Goal: Complete application form

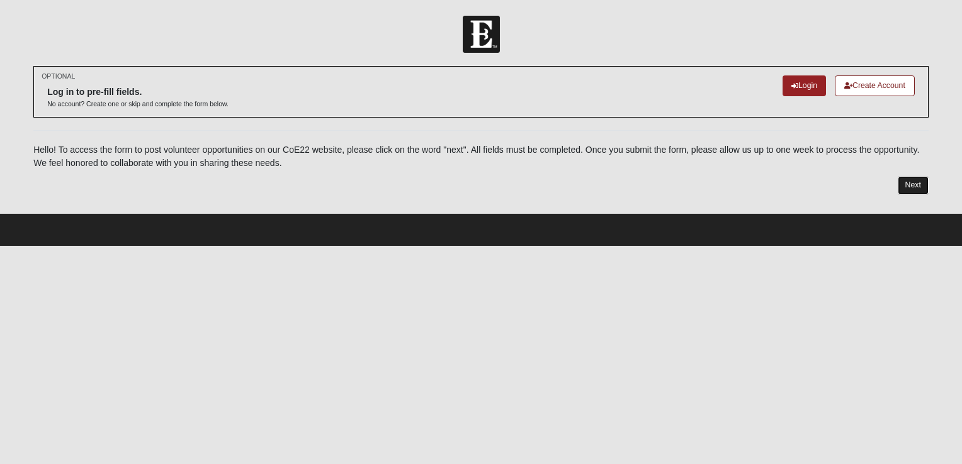
click at [900, 182] on link "Next" at bounding box center [912, 185] width 31 height 18
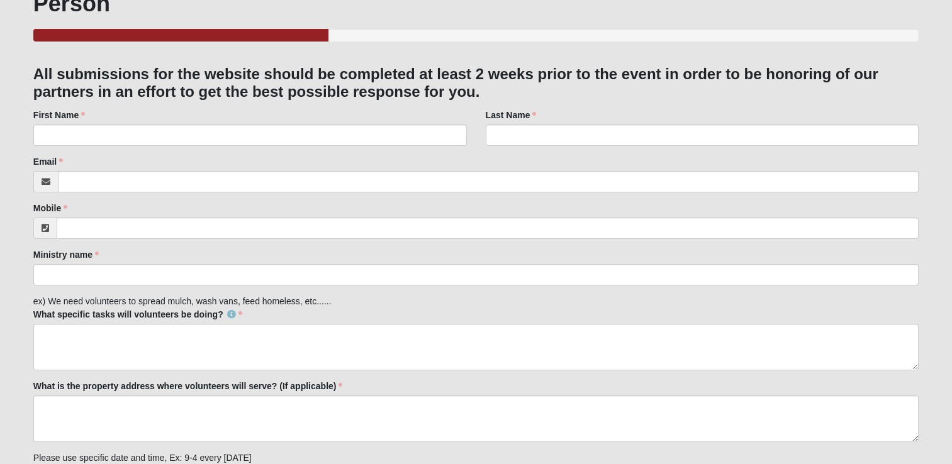
scroll to position [189, 0]
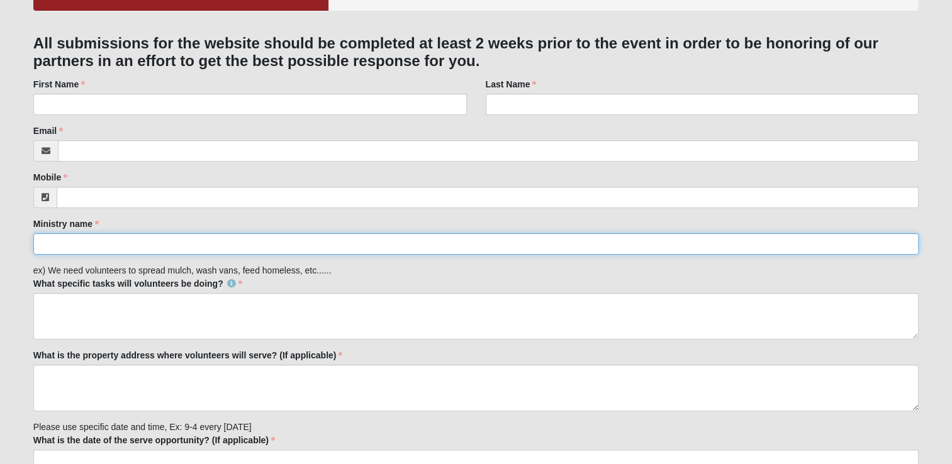
click at [128, 240] on input "Ministry name" at bounding box center [475, 243] width 885 height 21
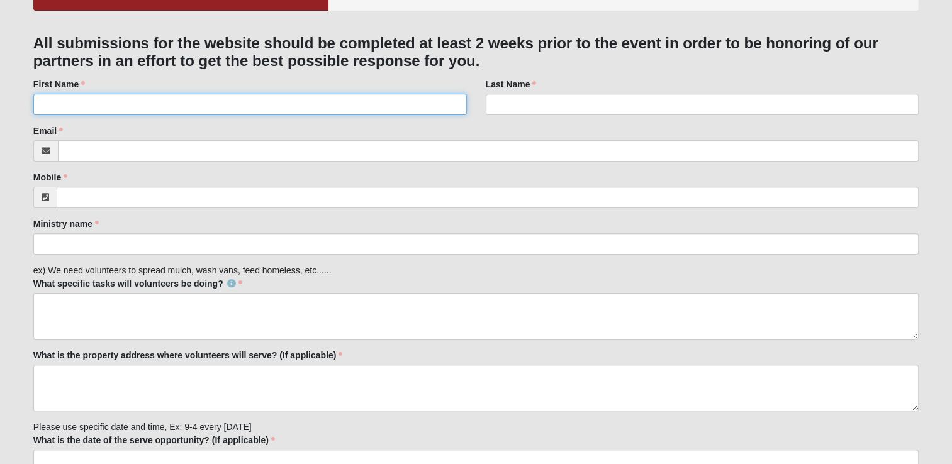
click at [89, 103] on input "First Name" at bounding box center [250, 104] width 434 height 21
type input "[PERSON_NAME]"
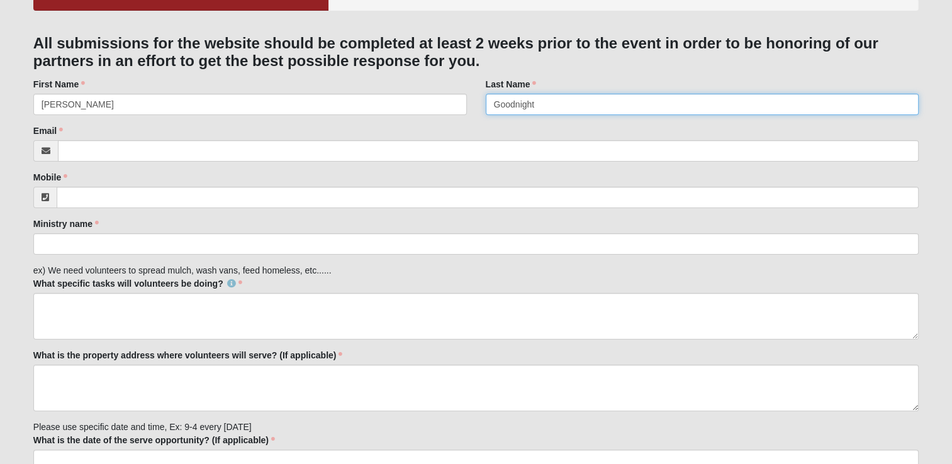
type input "Goodnight"
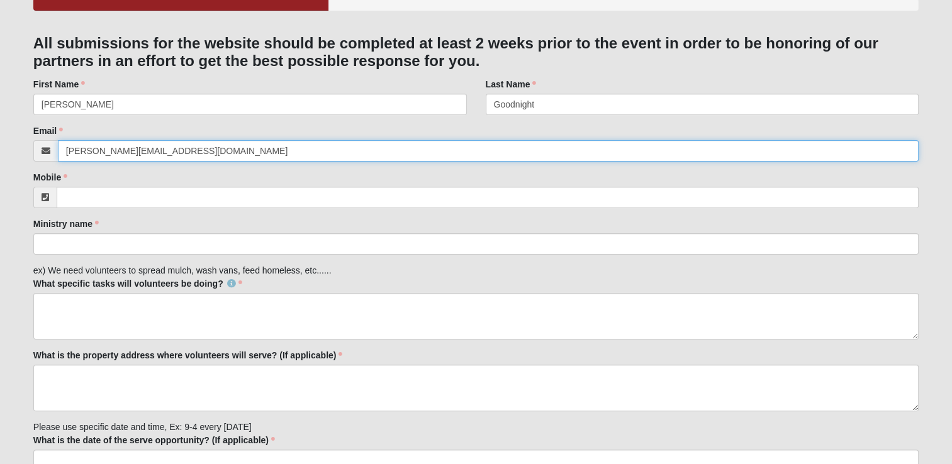
type input "[PERSON_NAME][EMAIL_ADDRESS][DOMAIN_NAME]"
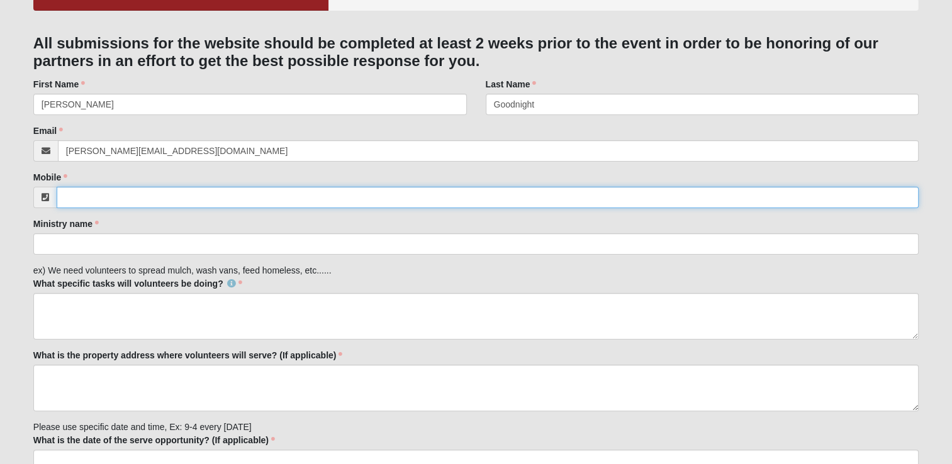
click at [119, 198] on input "Mobile" at bounding box center [488, 197] width 862 height 21
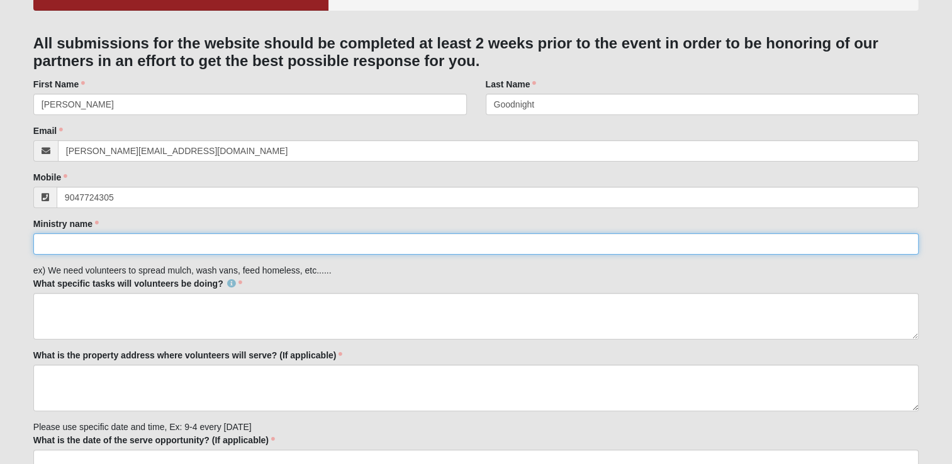
type input "[PHONE_NUMBER]"
type input "One More Child"
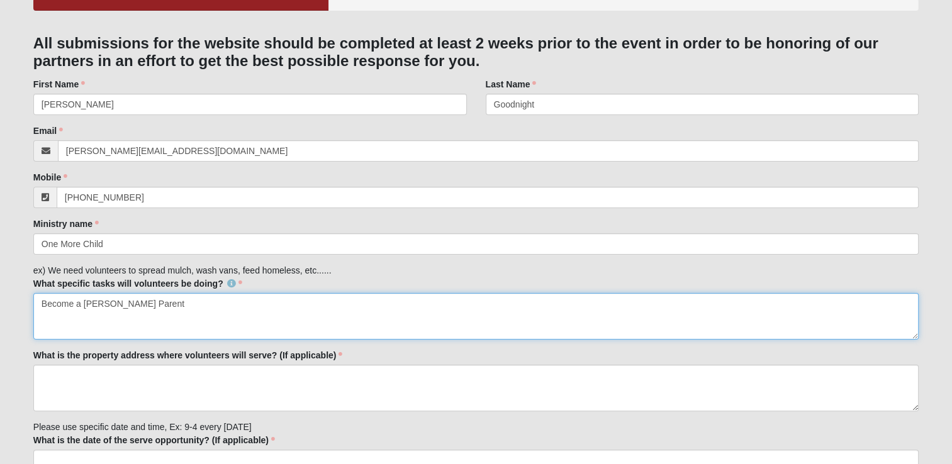
type textarea "Become a [PERSON_NAME] Parent"
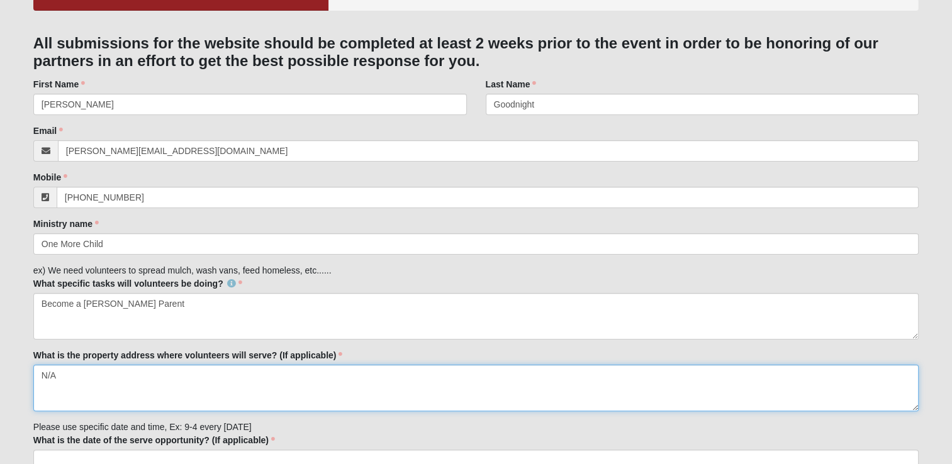
type textarea "N/A"
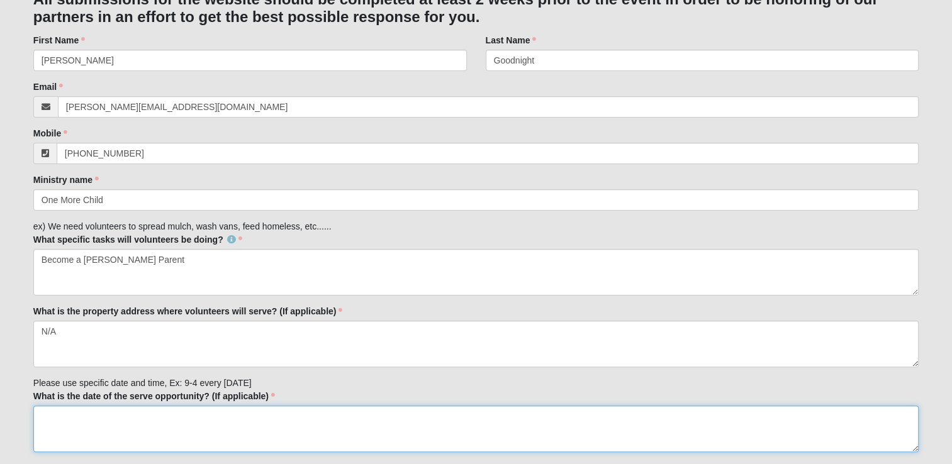
scroll to position [252, 0]
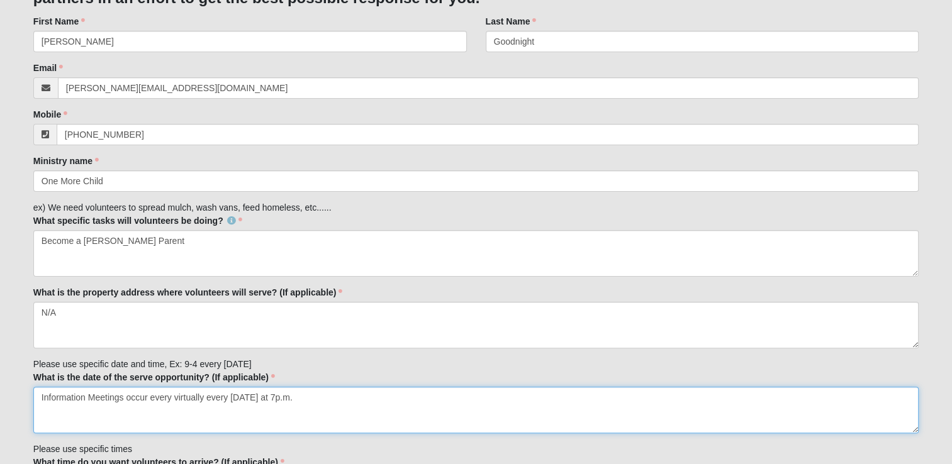
click at [357, 402] on textarea "Information Meetings occur every virtually every [DATE] at 7p.m." at bounding box center [475, 410] width 885 height 47
paste textarea "[URL][DOMAIN_NAME][PERSON_NAME]"
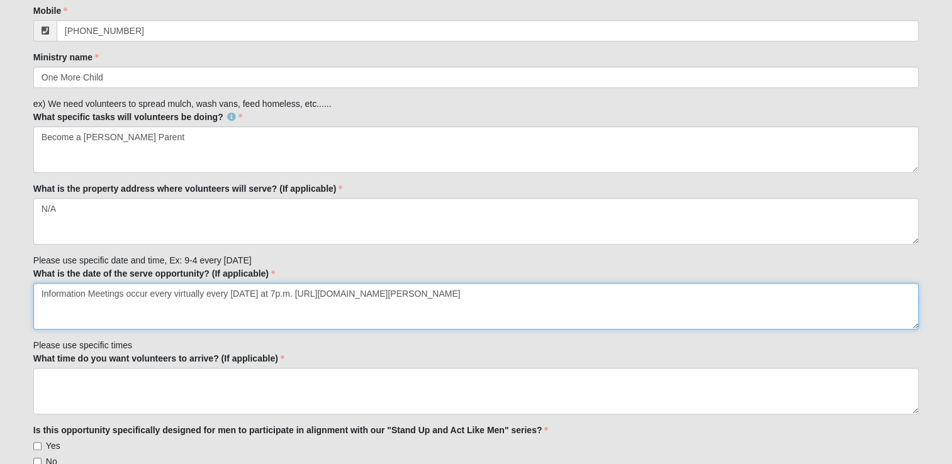
scroll to position [440, 0]
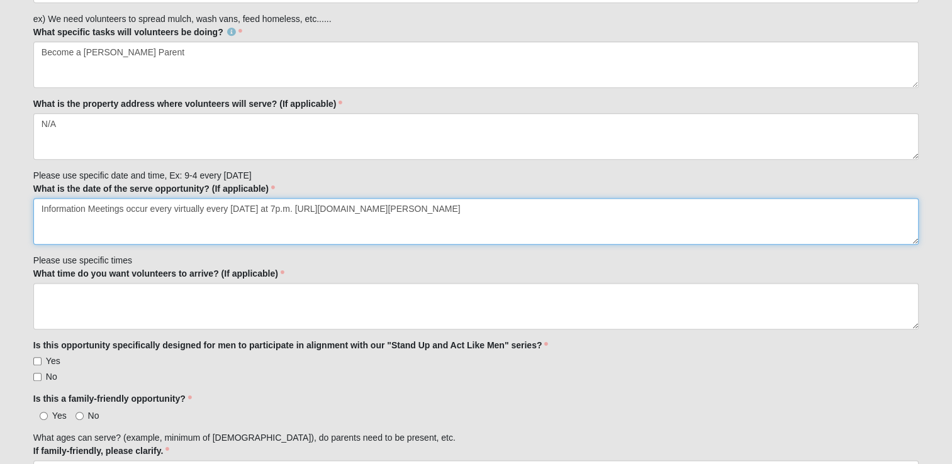
type textarea "Information Meetings occur every virtually every [DATE] at 7p.m. [URL][DOMAIN_N…"
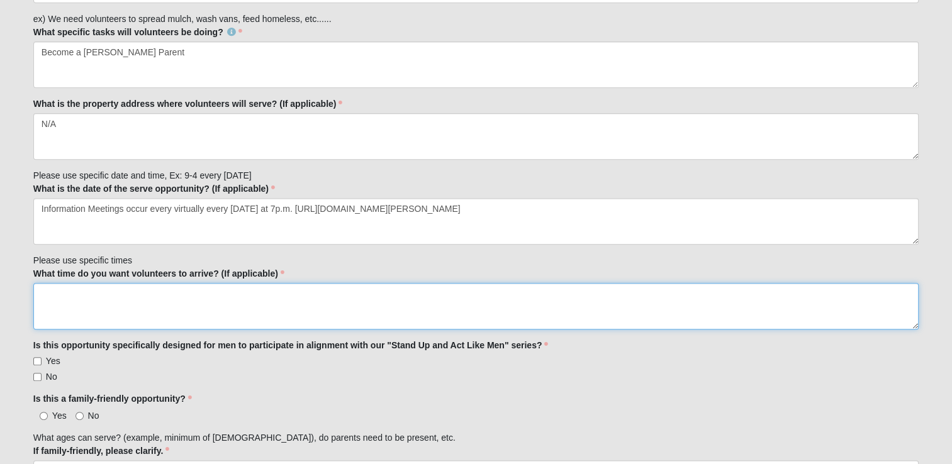
click at [289, 300] on textarea "What time do you want volunteers to arrive? (If applicable)" at bounding box center [475, 306] width 885 height 47
type textarea "N/A"
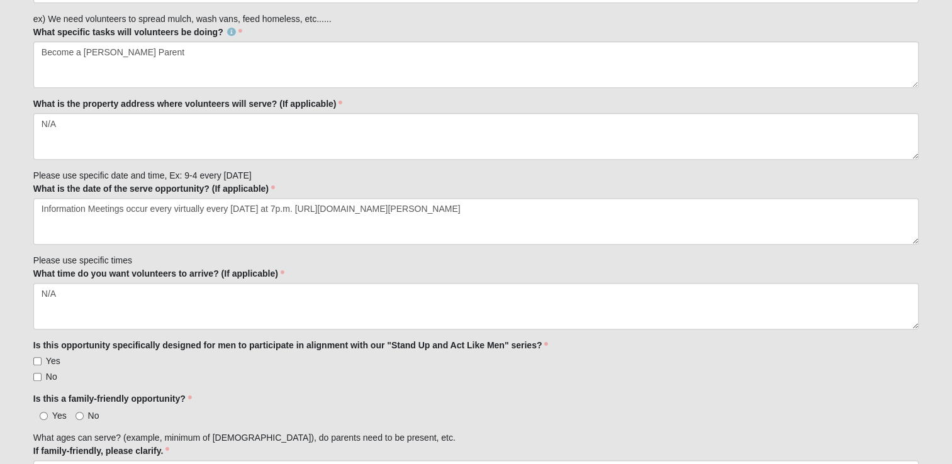
click at [41, 371] on label "No" at bounding box center [45, 377] width 24 height 13
click at [41, 373] on input "No" at bounding box center [37, 377] width 8 height 8
checkbox input "true"
click at [44, 412] on input "Yes" at bounding box center [44, 416] width 8 height 8
radio input "true"
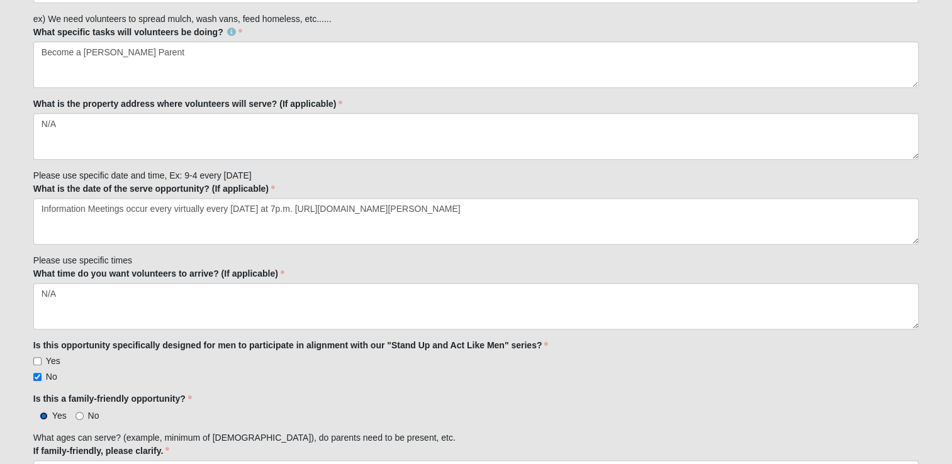
scroll to position [566, 0]
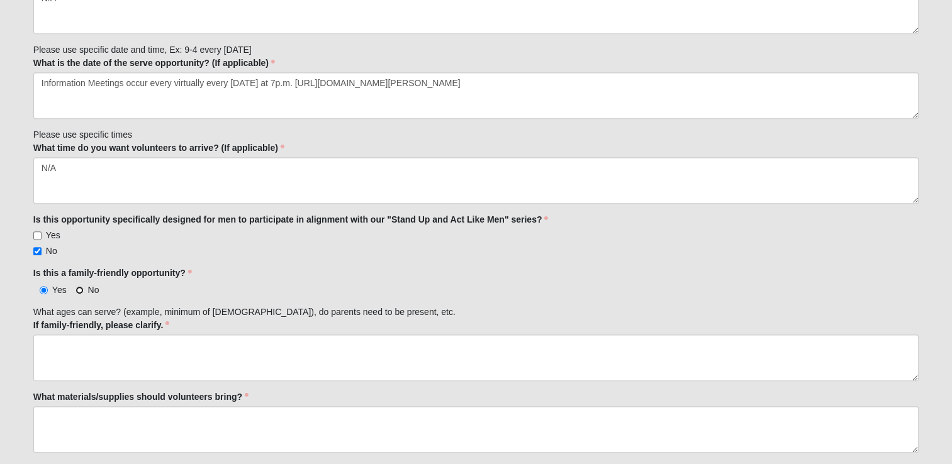
click at [77, 290] on input "No" at bounding box center [80, 290] width 8 height 8
radio input "true"
click at [50, 289] on label "Yes" at bounding box center [49, 290] width 33 height 13
click at [48, 289] on input "Yes" at bounding box center [44, 290] width 8 height 8
radio input "true"
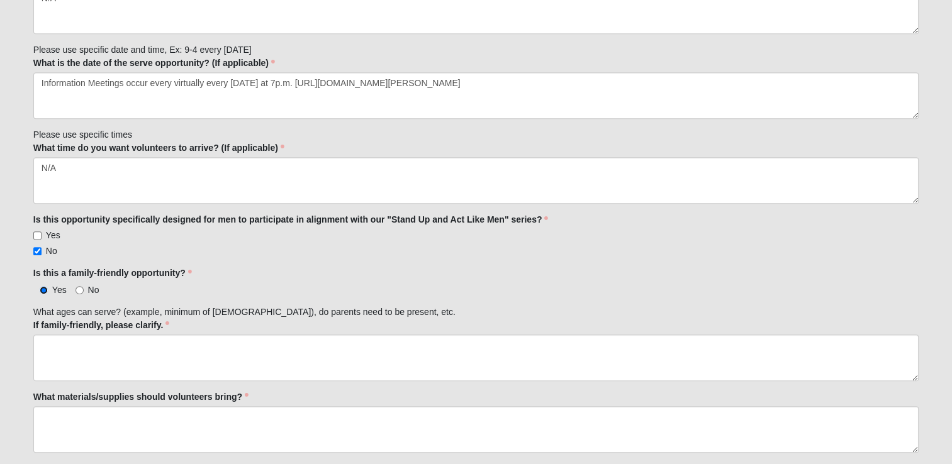
scroll to position [629, 0]
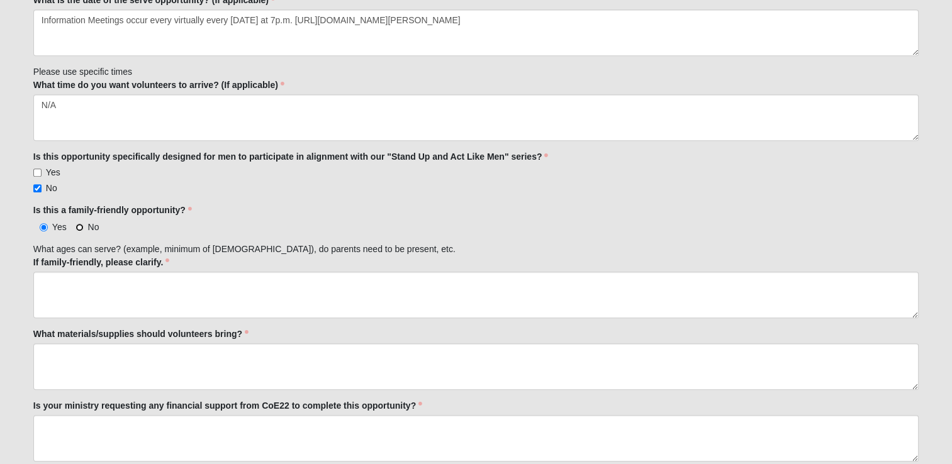
click at [79, 228] on input "No" at bounding box center [80, 227] width 8 height 8
radio input "true"
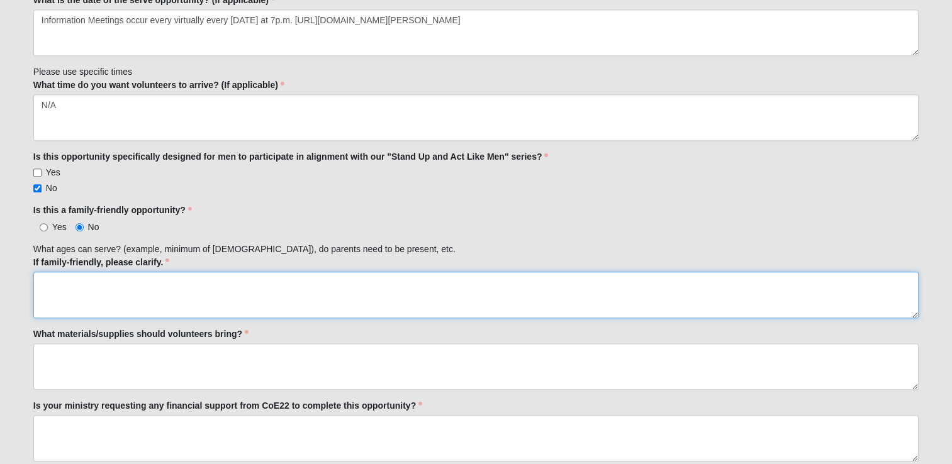
click at [115, 275] on textarea "If family-friendly, please clarify." at bounding box center [475, 295] width 885 height 47
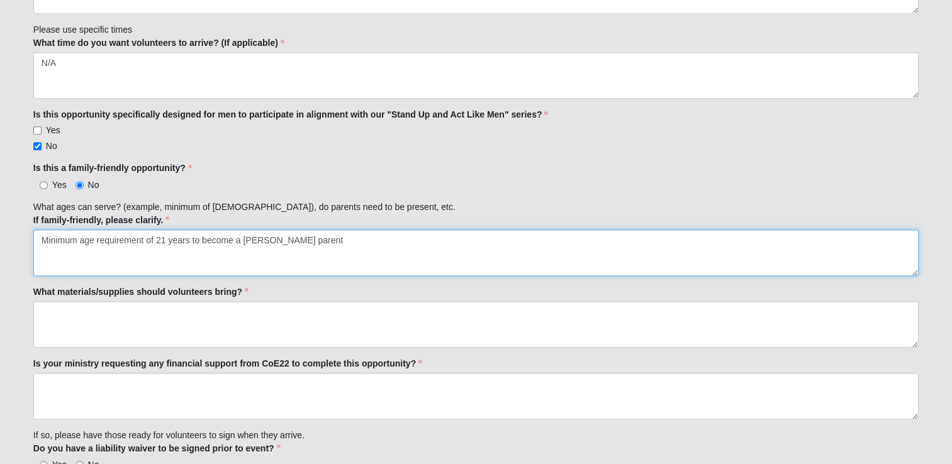
scroll to position [692, 0]
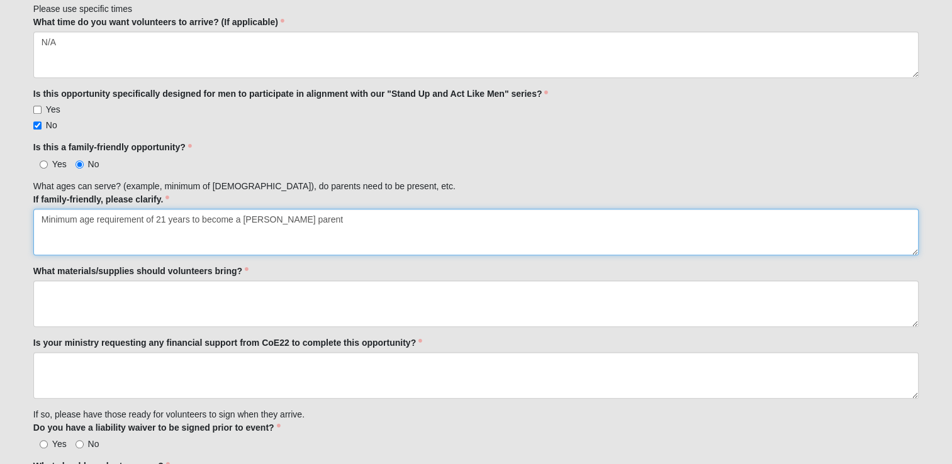
type textarea "Minimum age requirement of 21 years to become a [PERSON_NAME] parent"
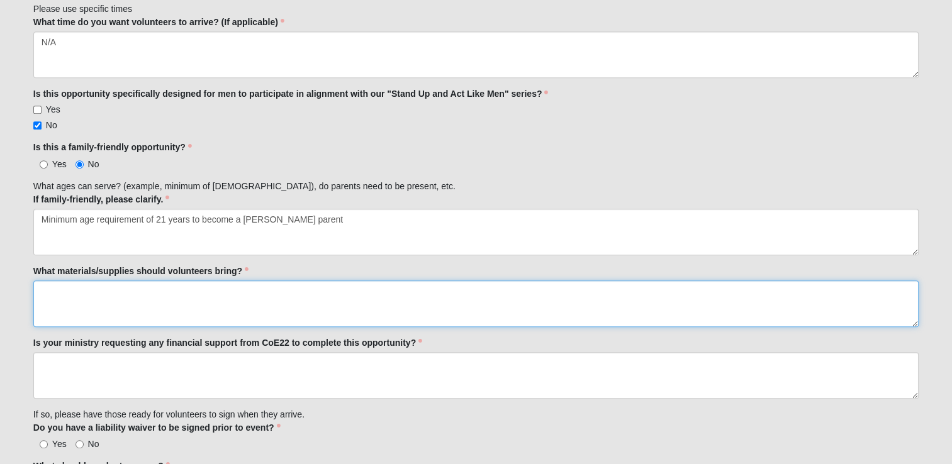
click at [188, 297] on textarea "What materials/supplies should volunteers bring?" at bounding box center [475, 304] width 885 height 47
type textarea "N/A"
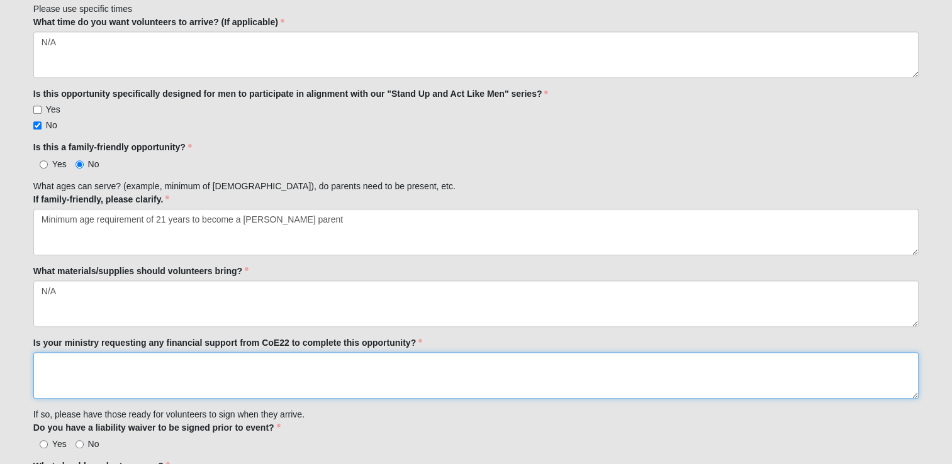
click at [140, 379] on textarea "Is your ministry requesting any financial support from CoE22 to complete this o…" at bounding box center [475, 375] width 885 height 47
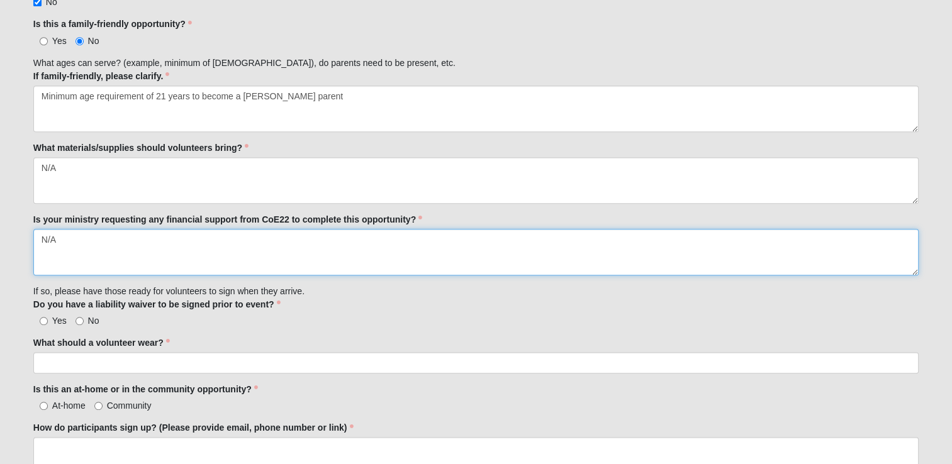
scroll to position [818, 0]
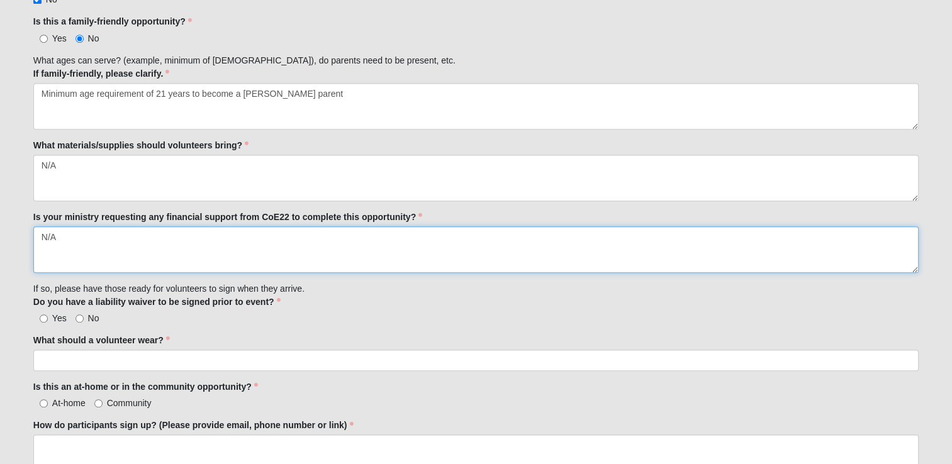
type textarea "N/A"
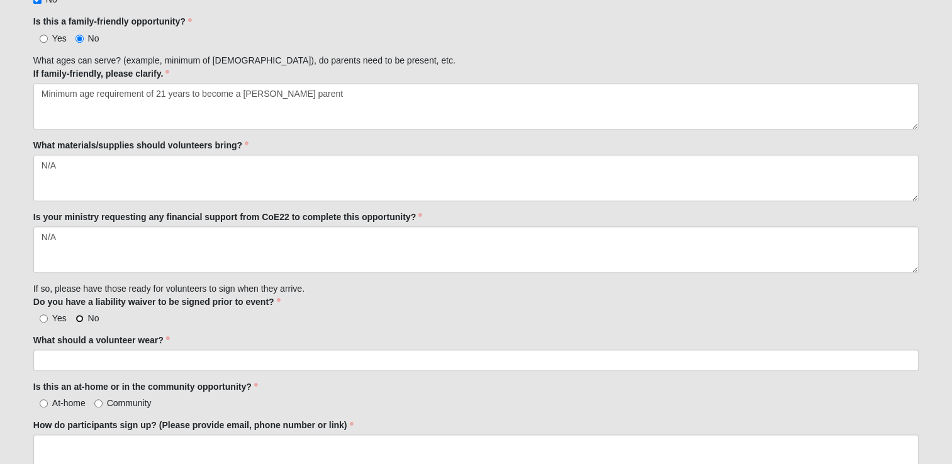
click at [79, 315] on input "No" at bounding box center [80, 319] width 8 height 8
radio input "true"
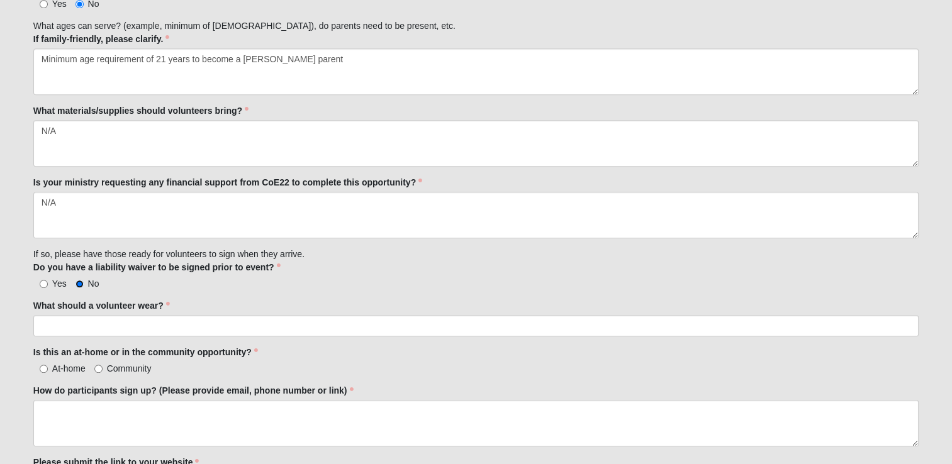
scroll to position [881, 0]
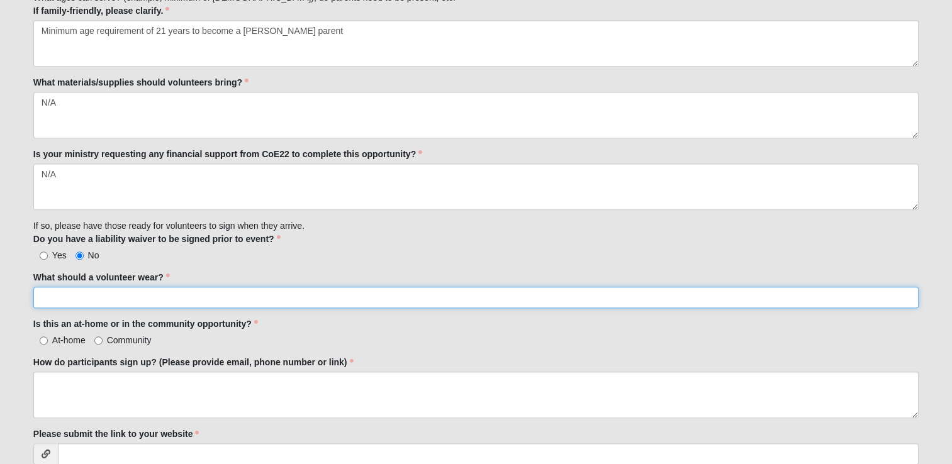
click at [138, 298] on input "What should a volunteer wear?" at bounding box center [475, 297] width 885 height 21
type input "N/A"
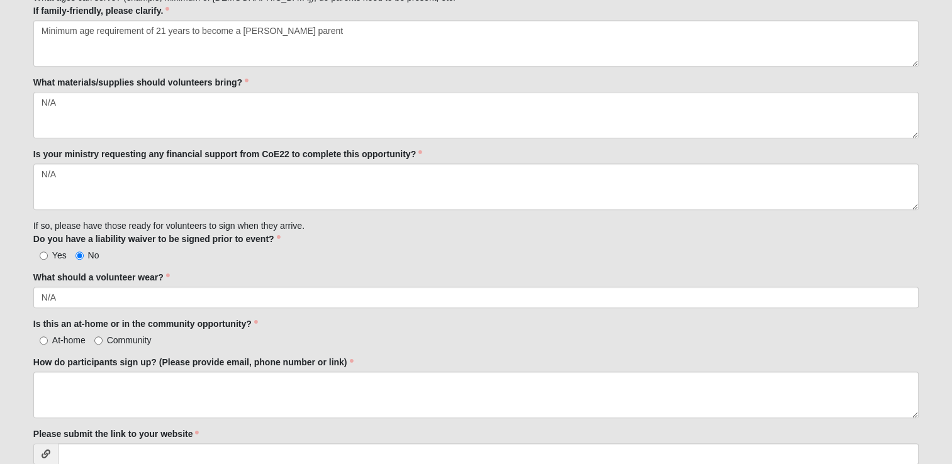
click at [105, 340] on label "Community" at bounding box center [122, 340] width 57 height 13
click at [103, 340] on input "Community" at bounding box center [98, 341] width 8 height 8
radio input "true"
click at [51, 334] on label "At-home" at bounding box center [59, 340] width 52 height 13
click at [48, 337] on input "At-home" at bounding box center [44, 341] width 8 height 8
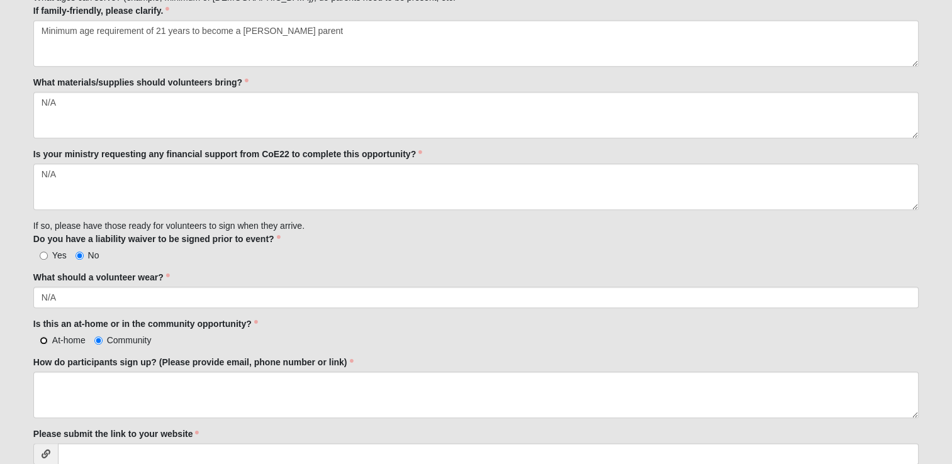
radio input "true"
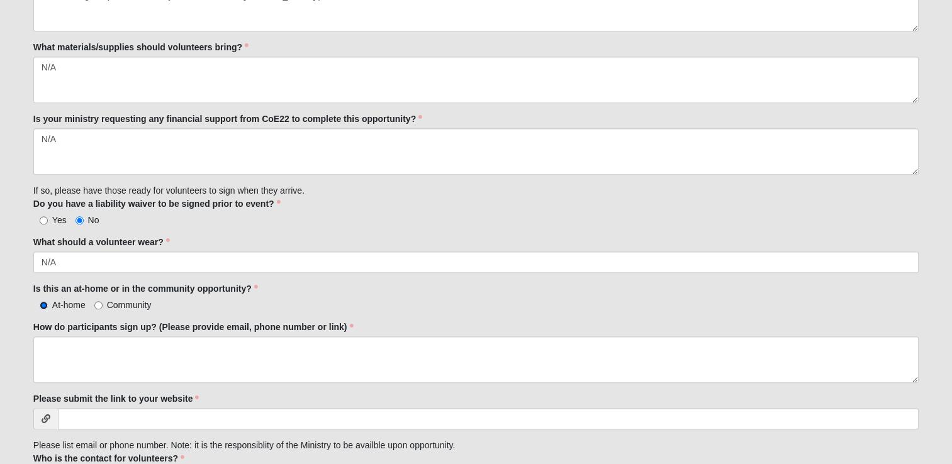
scroll to position [944, 0]
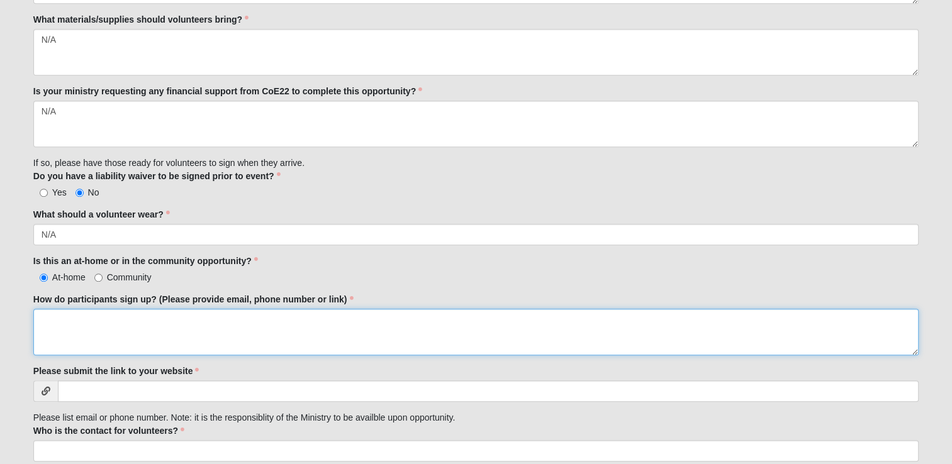
paste textarea "[URL][DOMAIN_NAME][PERSON_NAME]"
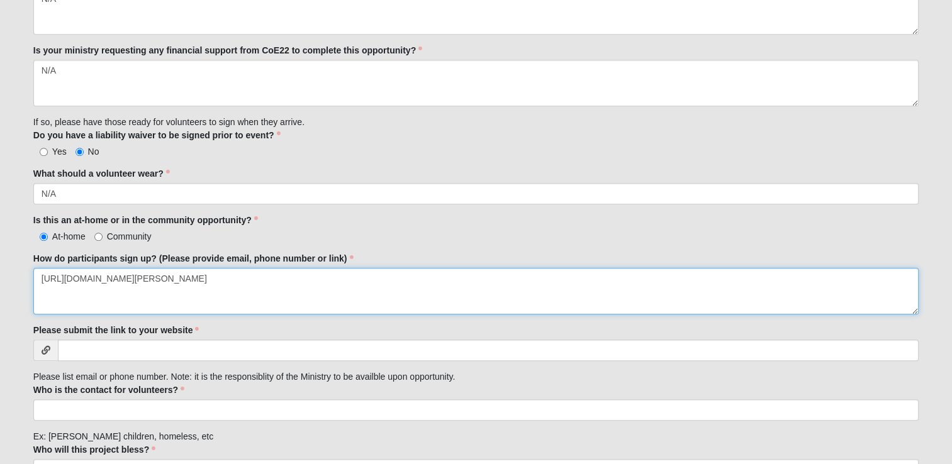
scroll to position [1007, 0]
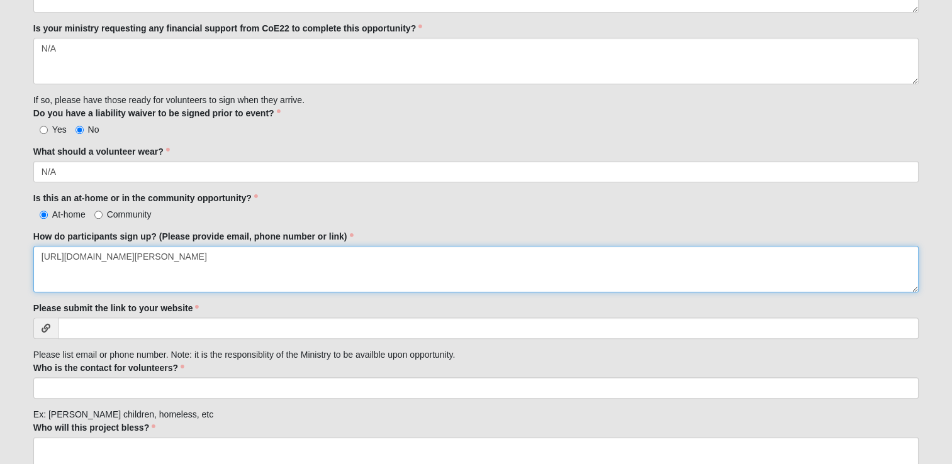
type textarea "[URL][DOMAIN_NAME][PERSON_NAME]"
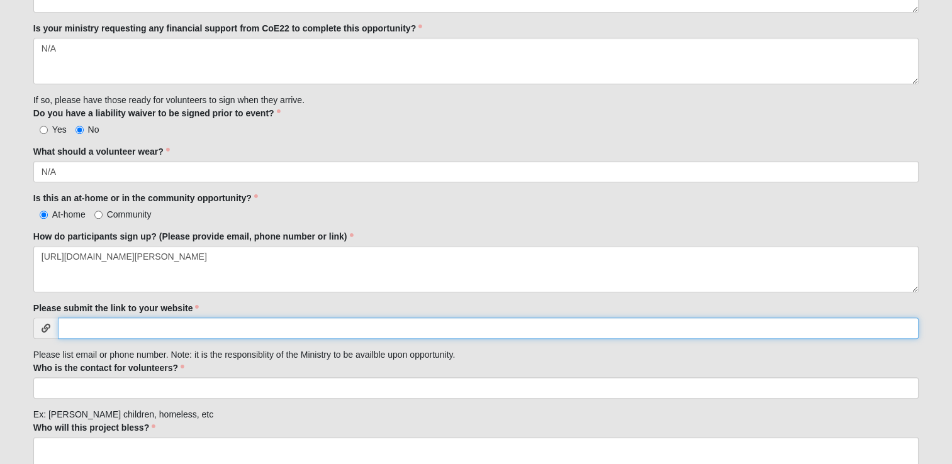
paste input "[URL][DOMAIN_NAME][PERSON_NAME]"
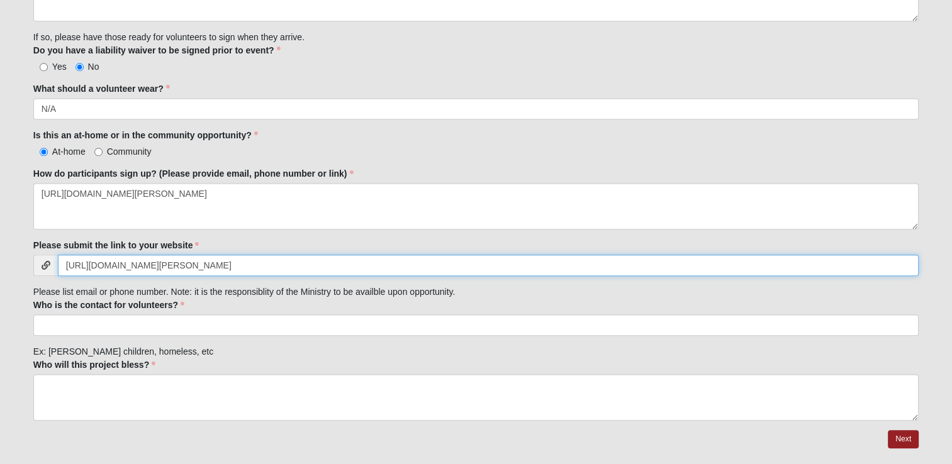
type input "[URL][DOMAIN_NAME][PERSON_NAME]"
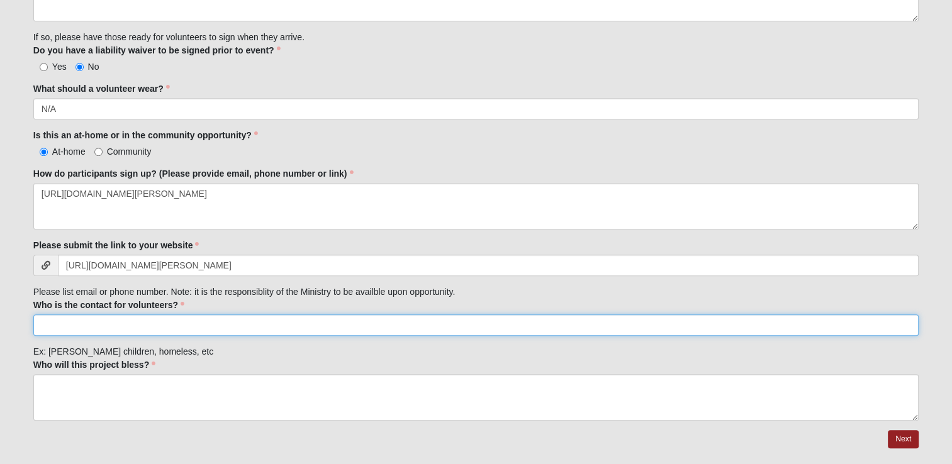
click at [133, 323] on input "Who is the contact for volunteers?" at bounding box center [475, 325] width 885 height 21
type input "F"
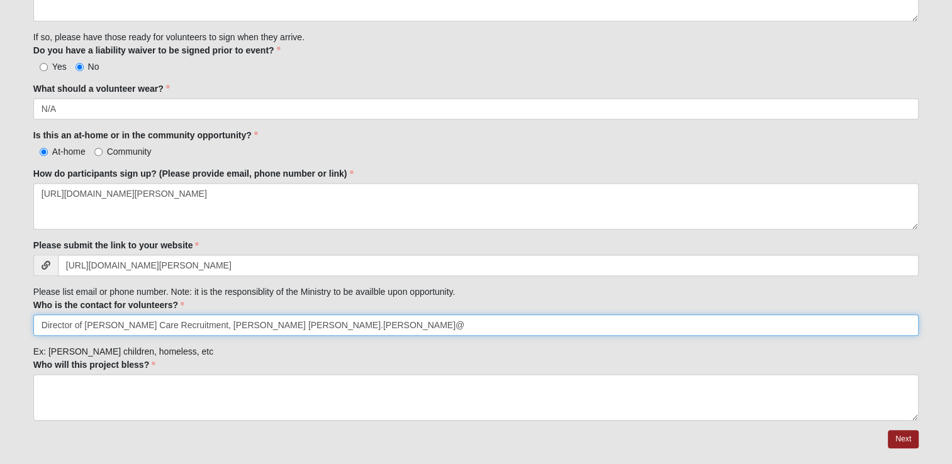
click at [347, 326] on input "Director of [PERSON_NAME] Care Recruitment, [PERSON_NAME] [PERSON_NAME].[PERSON…" at bounding box center [475, 325] width 885 height 21
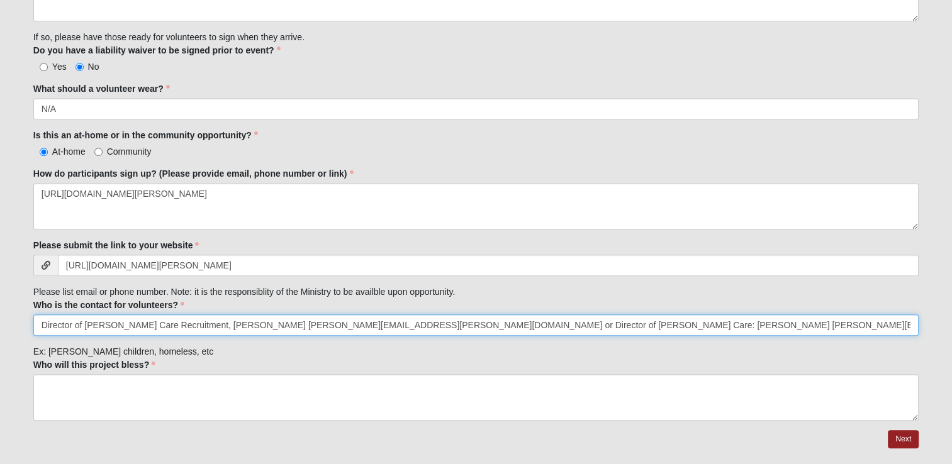
click at [186, 326] on input "Director of [PERSON_NAME] Care Recruitment, [PERSON_NAME] [PERSON_NAME][EMAIL_A…" at bounding box center [475, 325] width 885 height 21
type input "Director of [PERSON_NAME] Care Recruitment: [PERSON_NAME] [PERSON_NAME][EMAIL_A…"
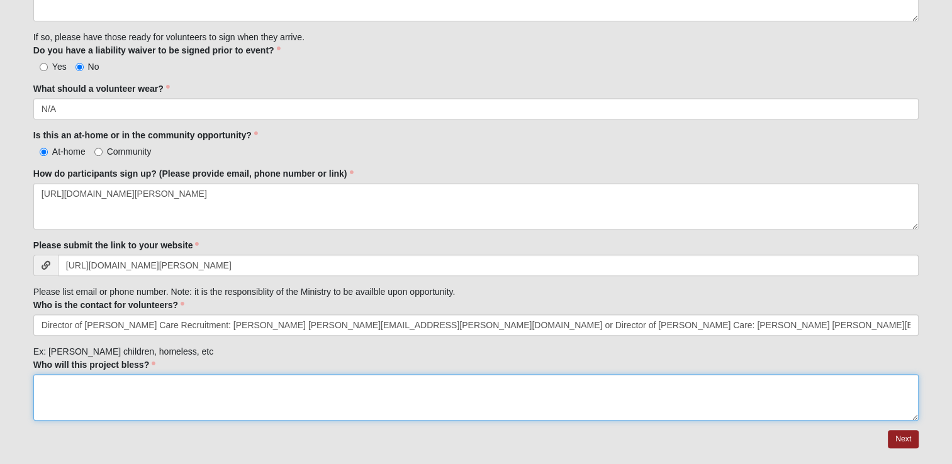
click at [99, 390] on textarea "Who will this project bless?" at bounding box center [475, 397] width 885 height 47
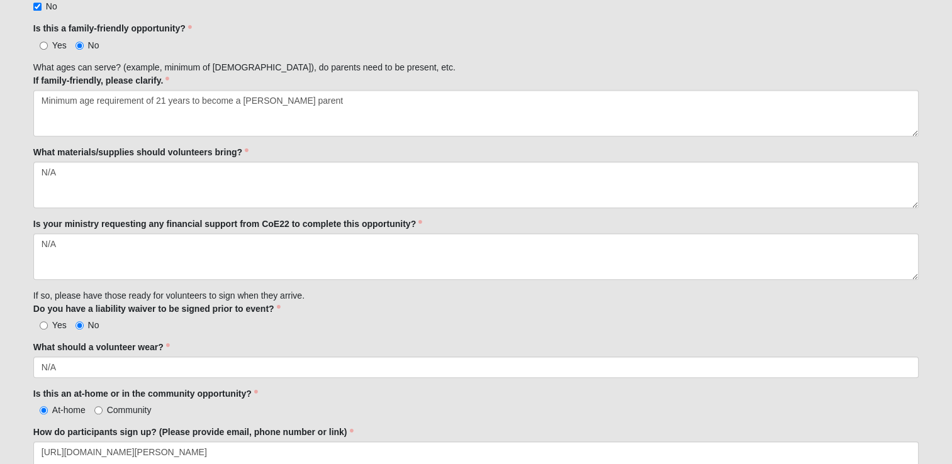
scroll to position [1101, 0]
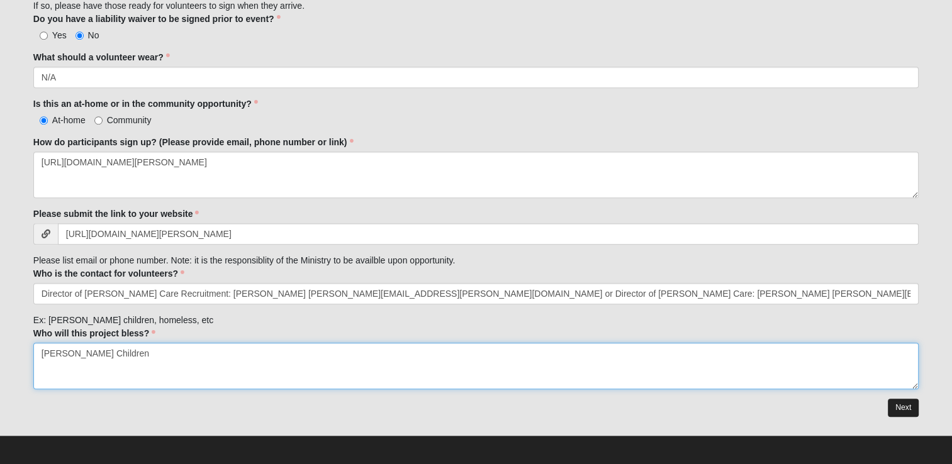
type textarea "[PERSON_NAME] Children"
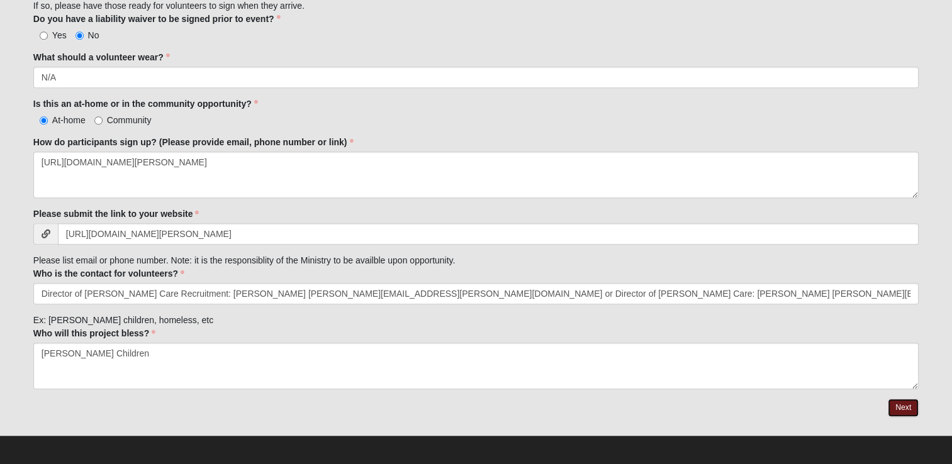
click at [900, 403] on link "Next" at bounding box center [903, 408] width 31 height 18
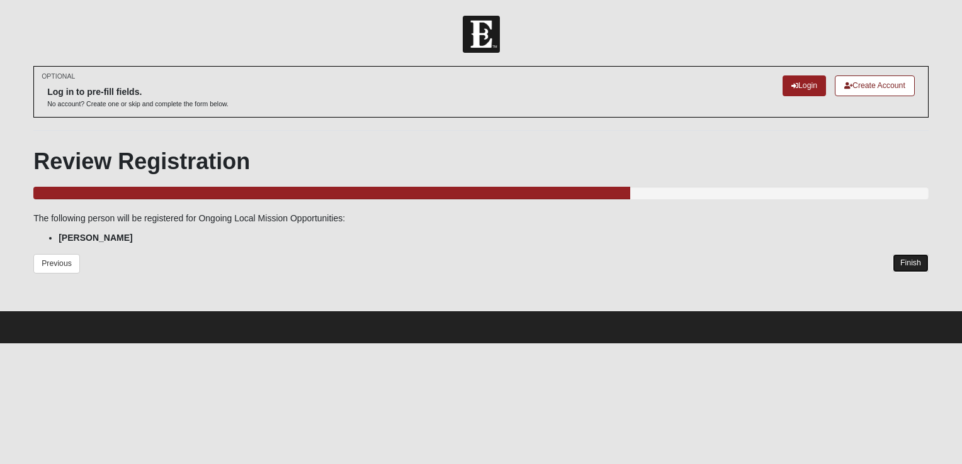
click at [900, 268] on link "Finish" at bounding box center [910, 263] width 36 height 18
